Goal: Check status: Check status

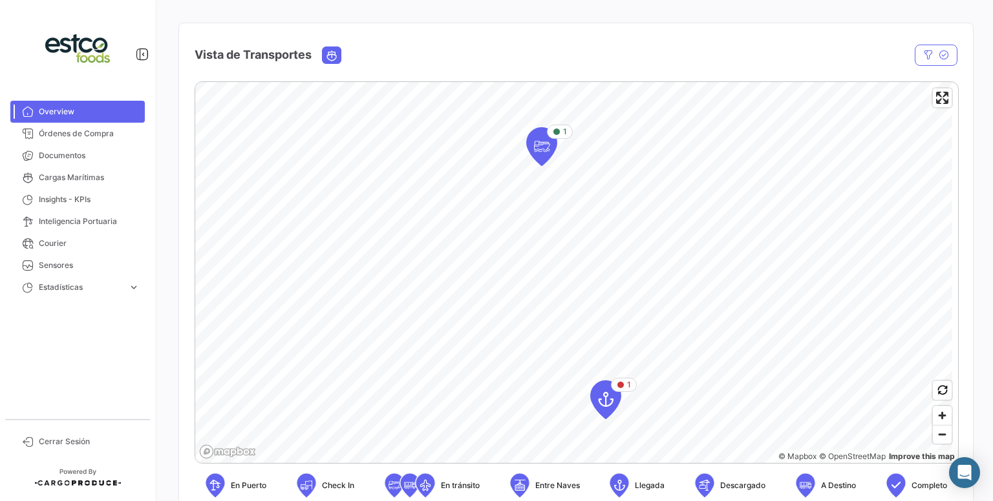
scroll to position [220, 0]
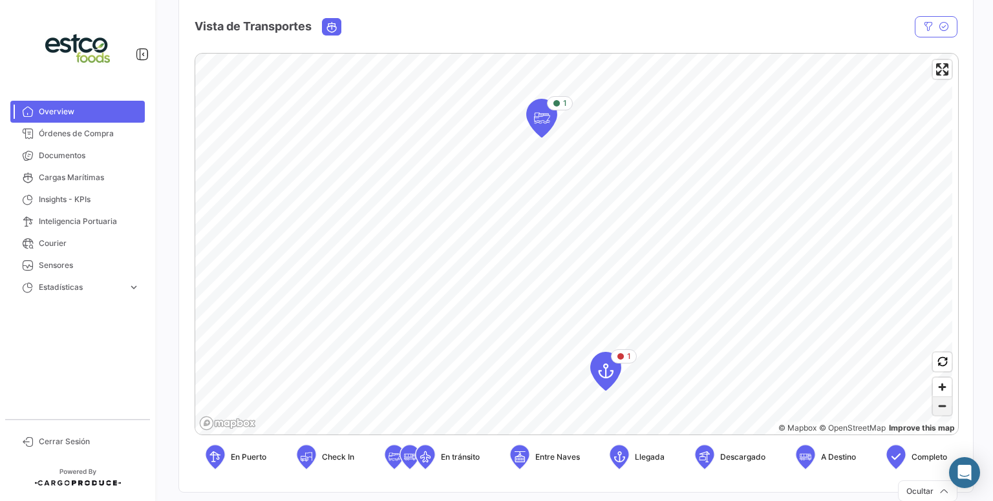
click at [934, 406] on span "Zoom out" at bounding box center [942, 406] width 19 height 18
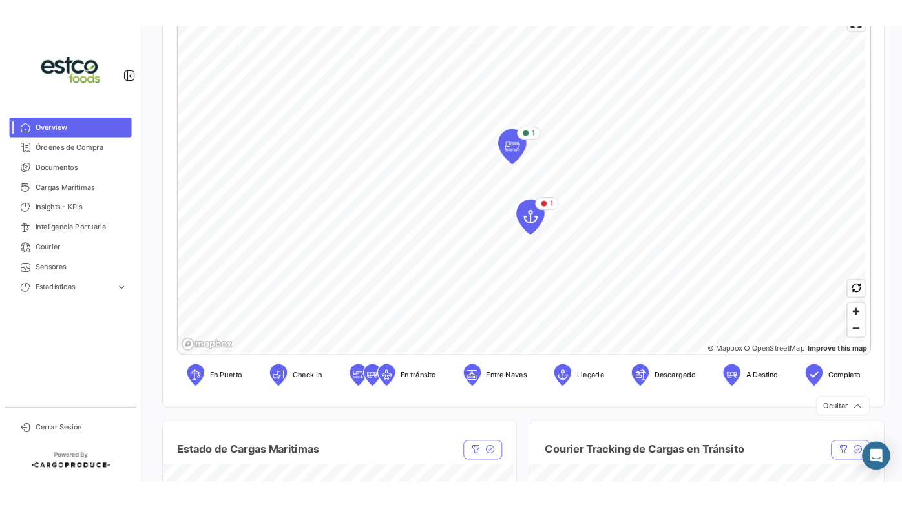
scroll to position [211, 0]
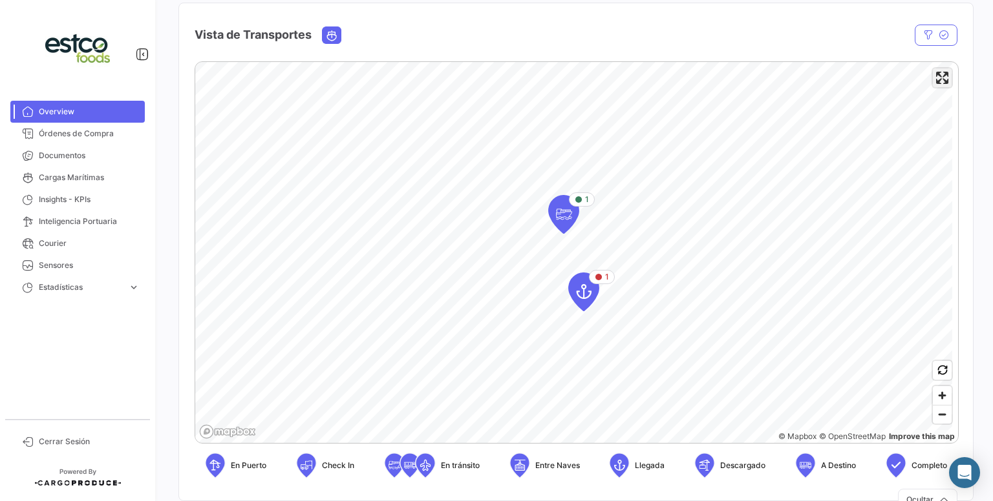
click at [935, 84] on span "Enter fullscreen" at bounding box center [942, 78] width 19 height 19
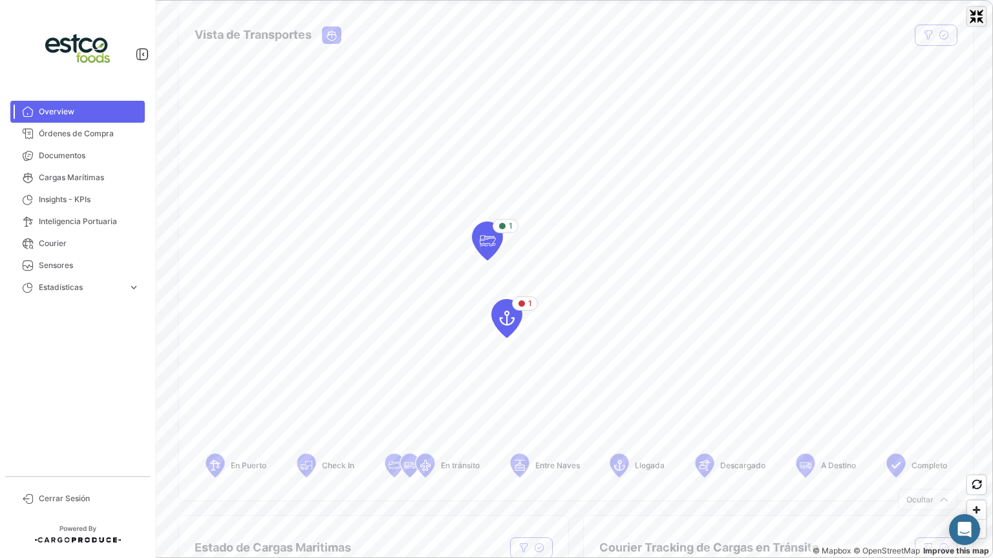
click at [982, 17] on span "Exit fullscreen" at bounding box center [976, 16] width 19 height 19
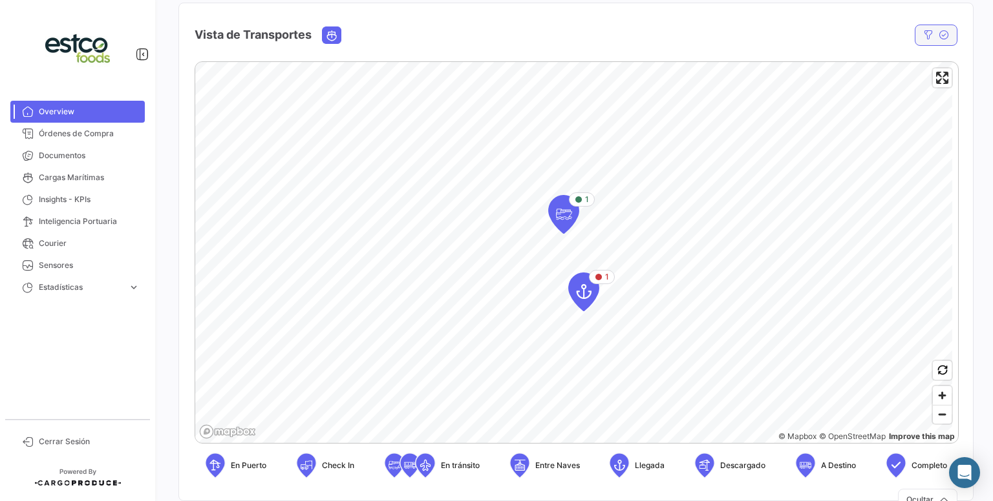
click at [931, 28] on button "button" at bounding box center [935, 35] width 43 height 21
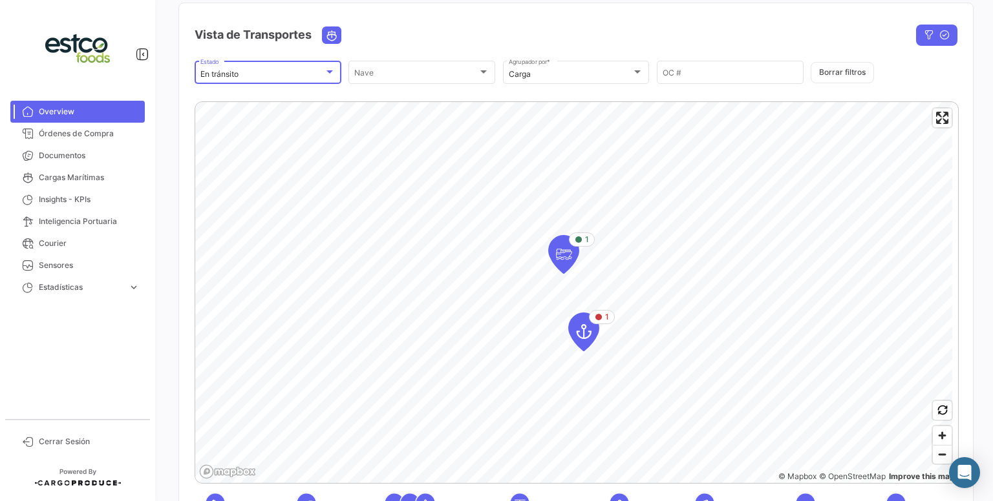
click at [316, 76] on div "En tránsito" at bounding box center [261, 74] width 123 height 9
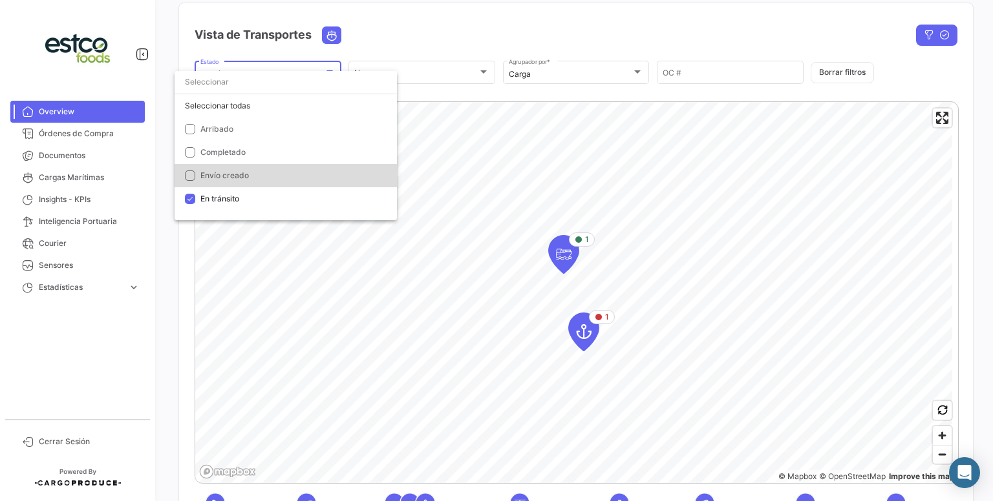
click at [227, 175] on span "Envío creado" at bounding box center [224, 176] width 48 height 10
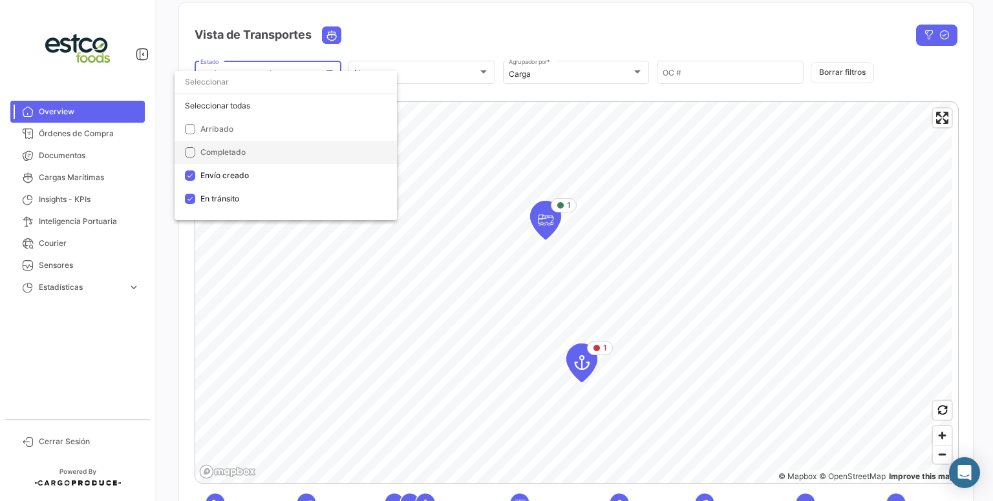
click at [232, 149] on span "Completado" at bounding box center [222, 152] width 45 height 10
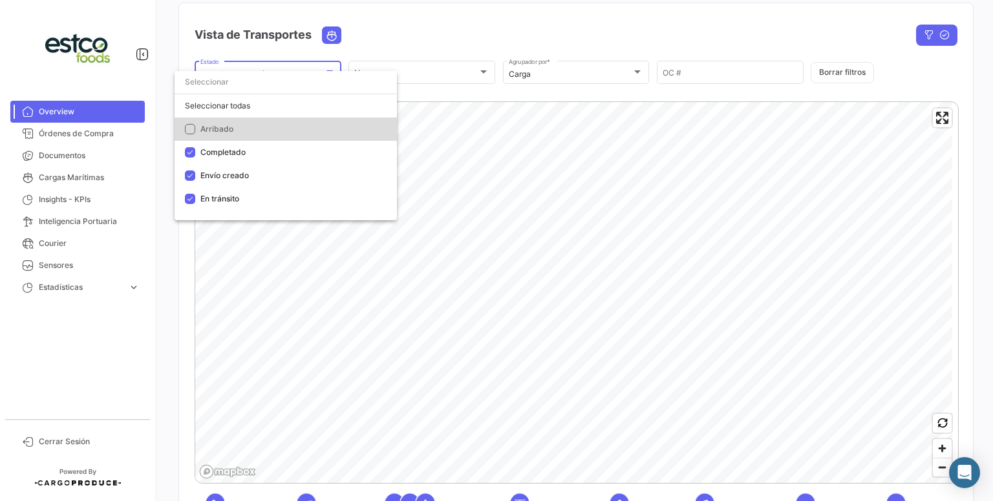
click at [235, 129] on span "Arribado" at bounding box center [290, 129] width 181 height 12
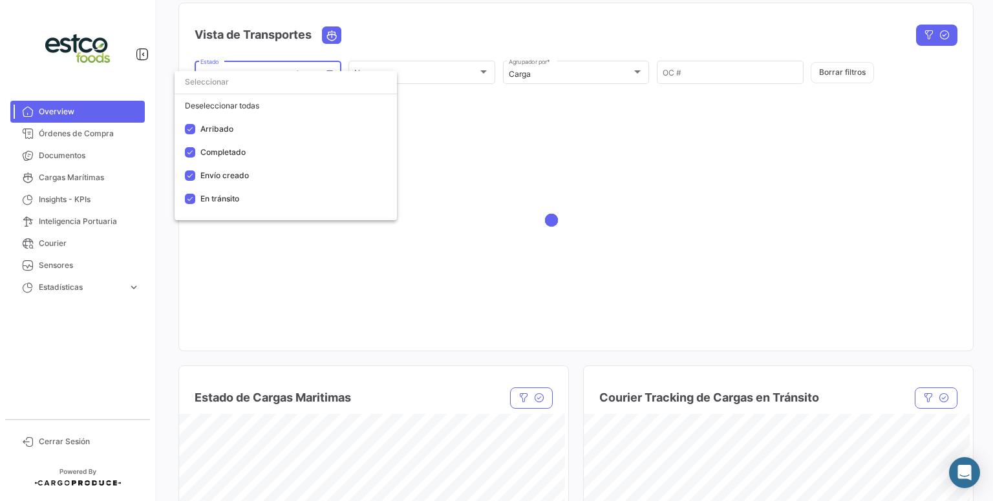
click at [581, 23] on div at bounding box center [496, 250] width 993 height 501
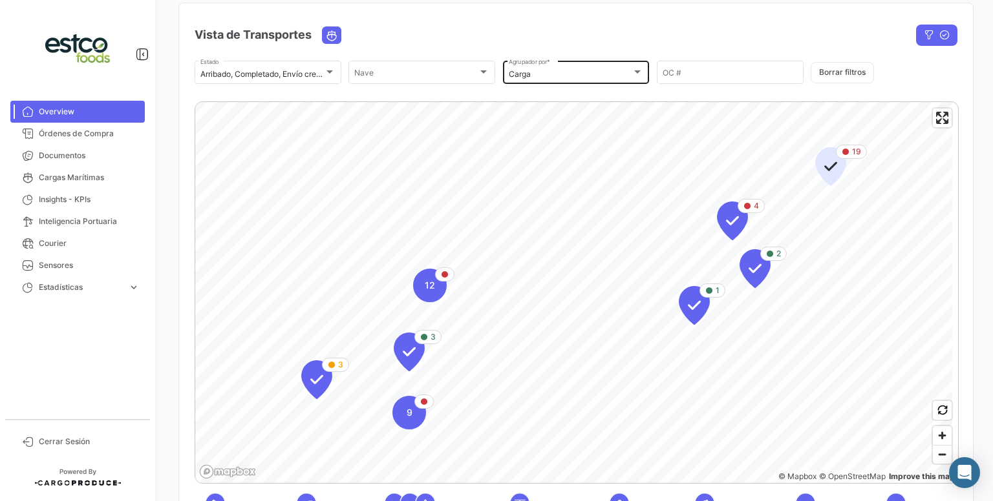
click at [607, 69] on div "Carga Agrupador por *" at bounding box center [576, 71] width 135 height 25
click at [934, 122] on div at bounding box center [496, 250] width 993 height 501
click at [934, 122] on span "Enter fullscreen" at bounding box center [942, 118] width 19 height 19
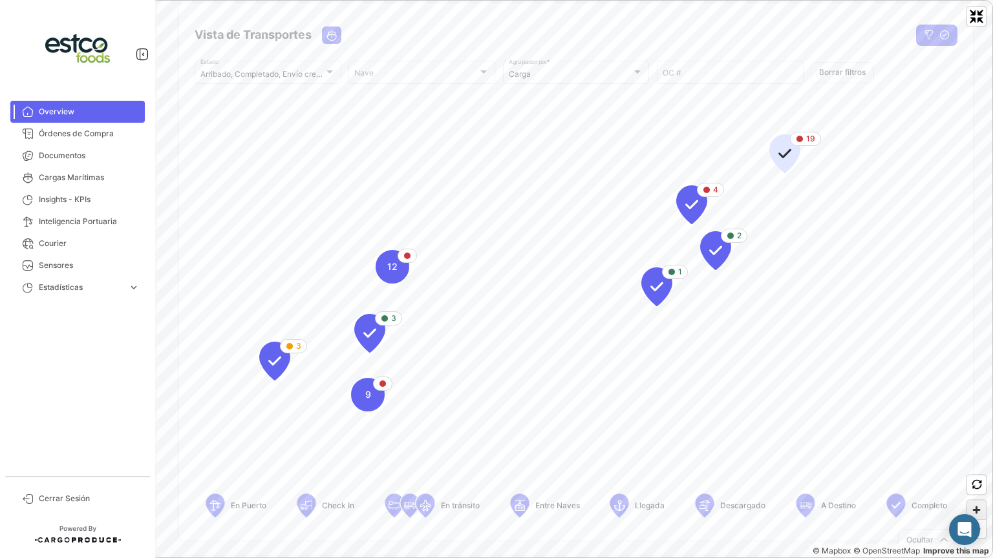
click at [972, 501] on span "Zoom in" at bounding box center [976, 510] width 19 height 19
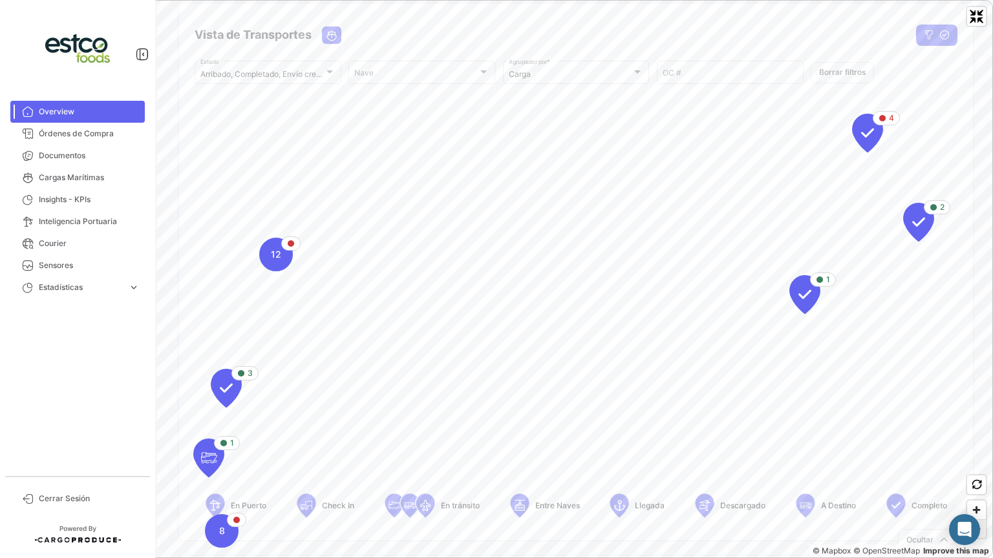
click at [980, 501] on span "Zoom out" at bounding box center [976, 529] width 19 height 18
